Goal: Transaction & Acquisition: Purchase product/service

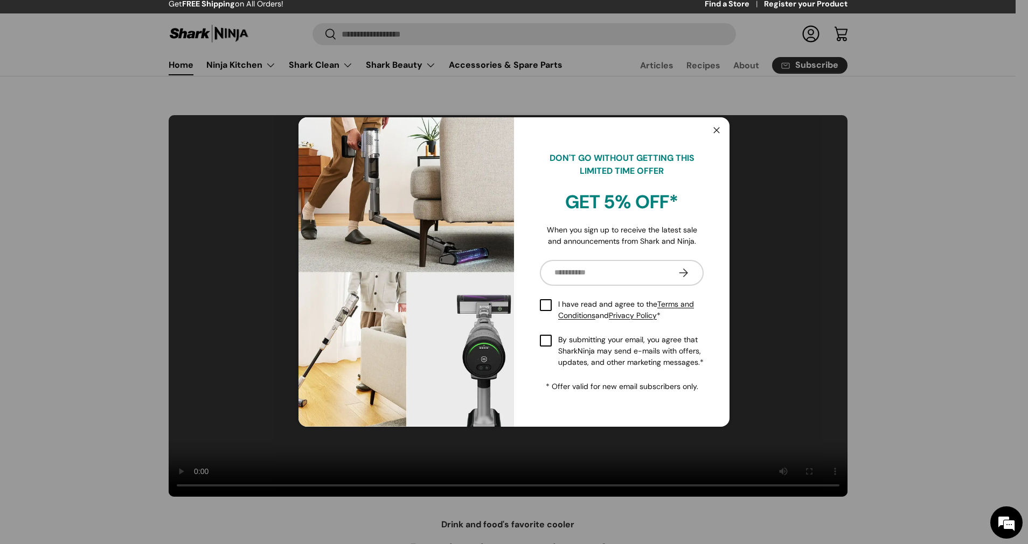
click at [573, 28] on pop-up "Close DON'T GO WITHOUT GETTING THIS LIMITED TIME OFFER GET 5% OFF* When you sig…" at bounding box center [514, 272] width 1028 height 544
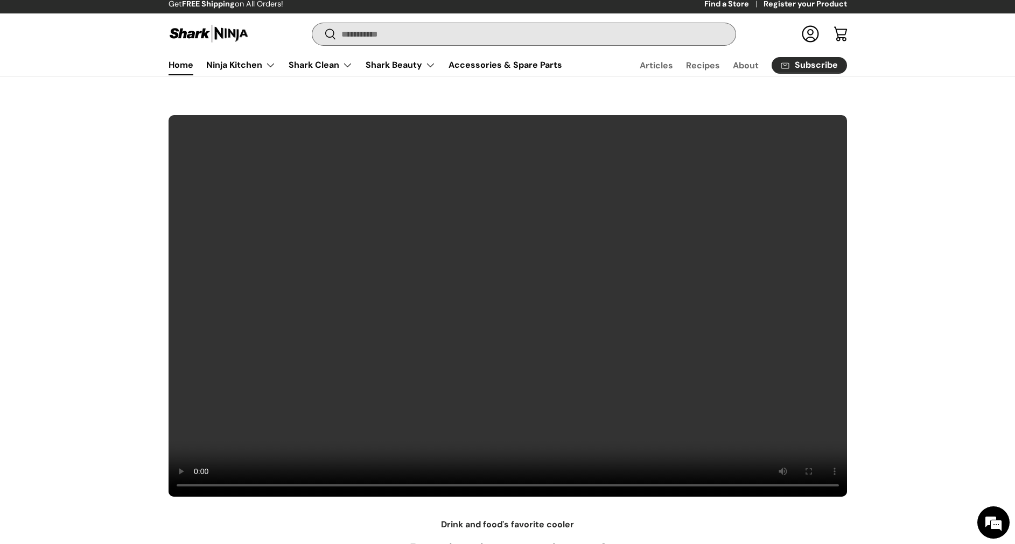
click at [502, 31] on input "Search" at bounding box center [523, 34] width 423 height 22
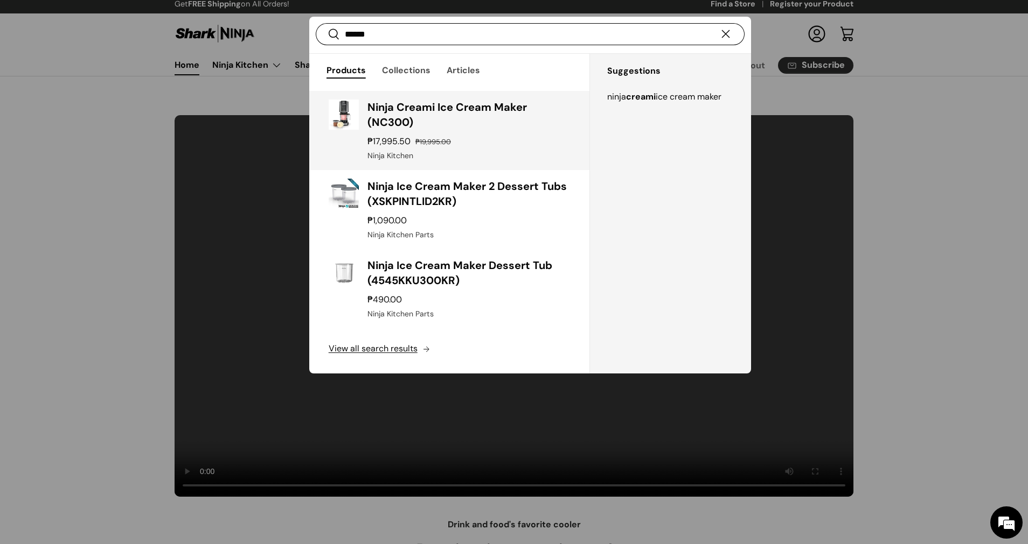
type input "******"
click at [434, 124] on h3 "Ninja Creami Ice Cream Maker (NC300)" at bounding box center [468, 115] width 203 height 30
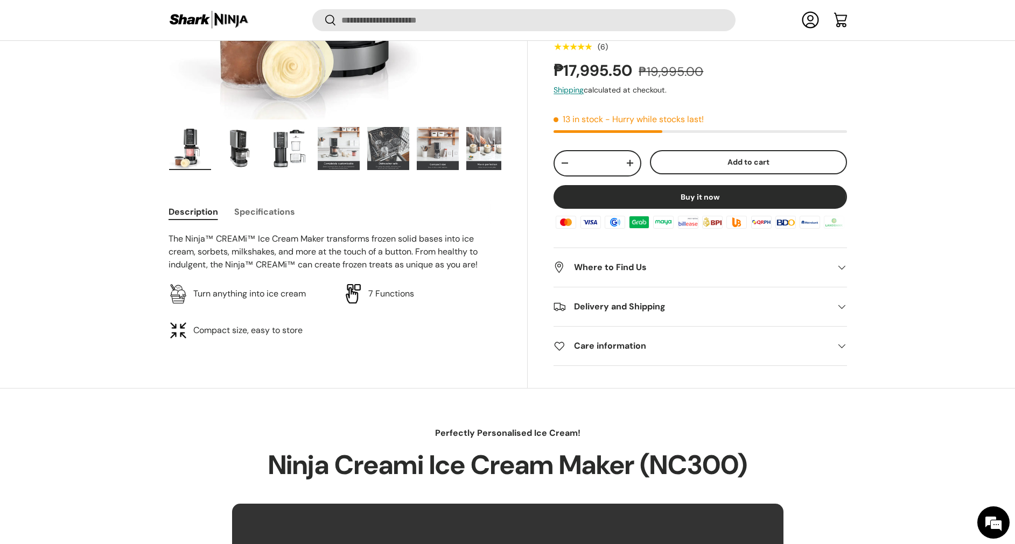
scroll to position [321, 0]
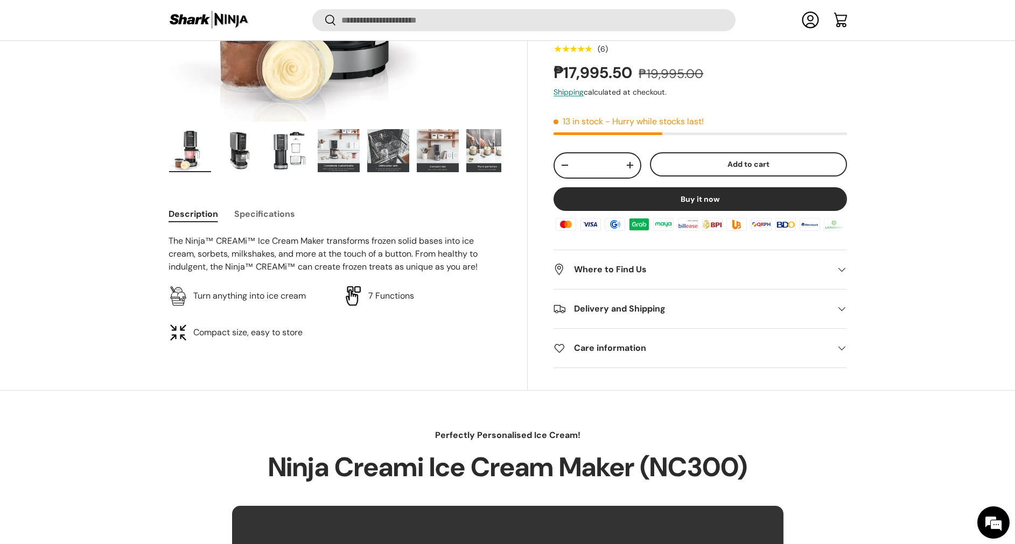
click at [268, 213] on button "Specifications" at bounding box center [264, 214] width 61 height 24
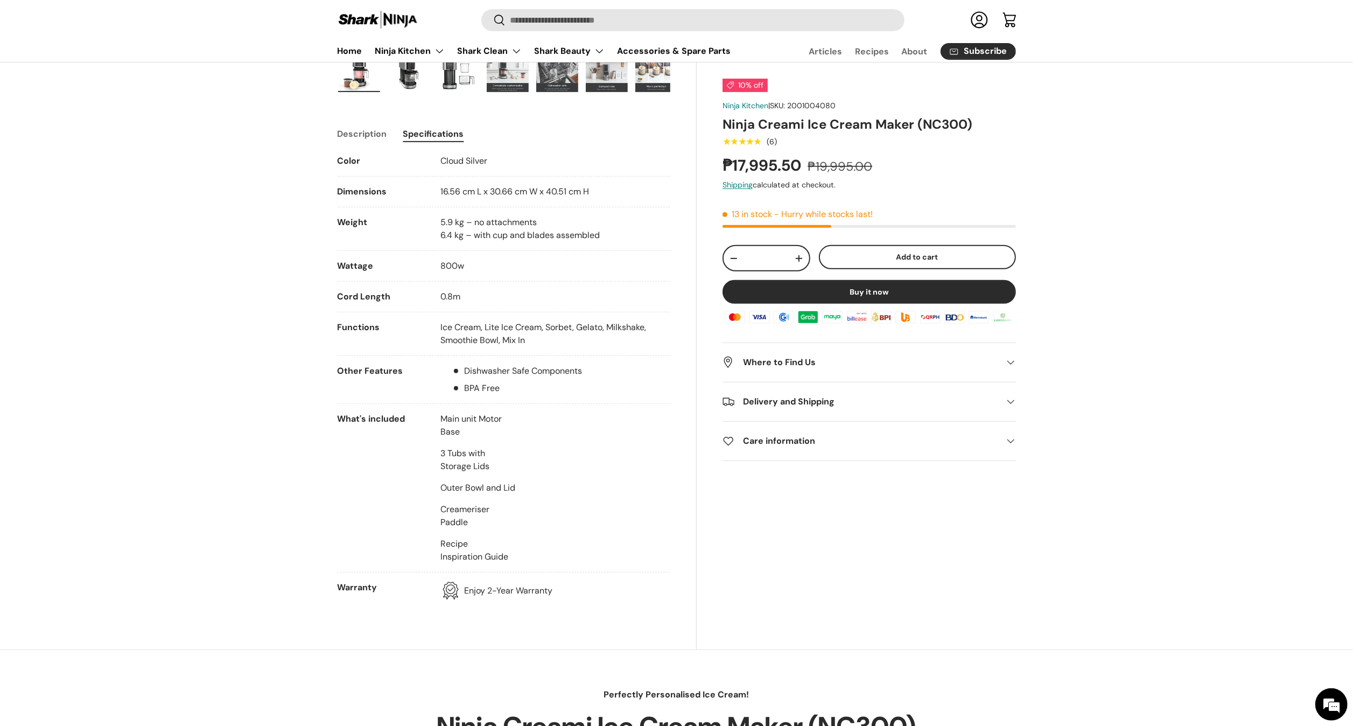
scroll to position [0, 0]
